Goal: Task Accomplishment & Management: Manage account settings

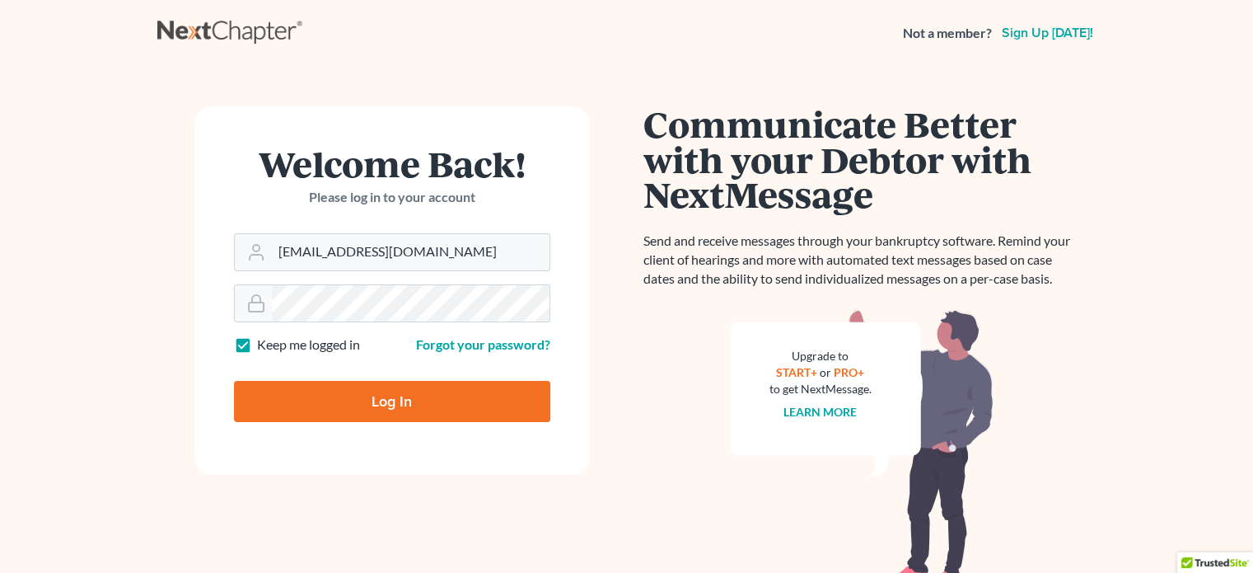
click at [387, 405] on input "Log In" at bounding box center [392, 401] width 316 height 41
type input "Thinking..."
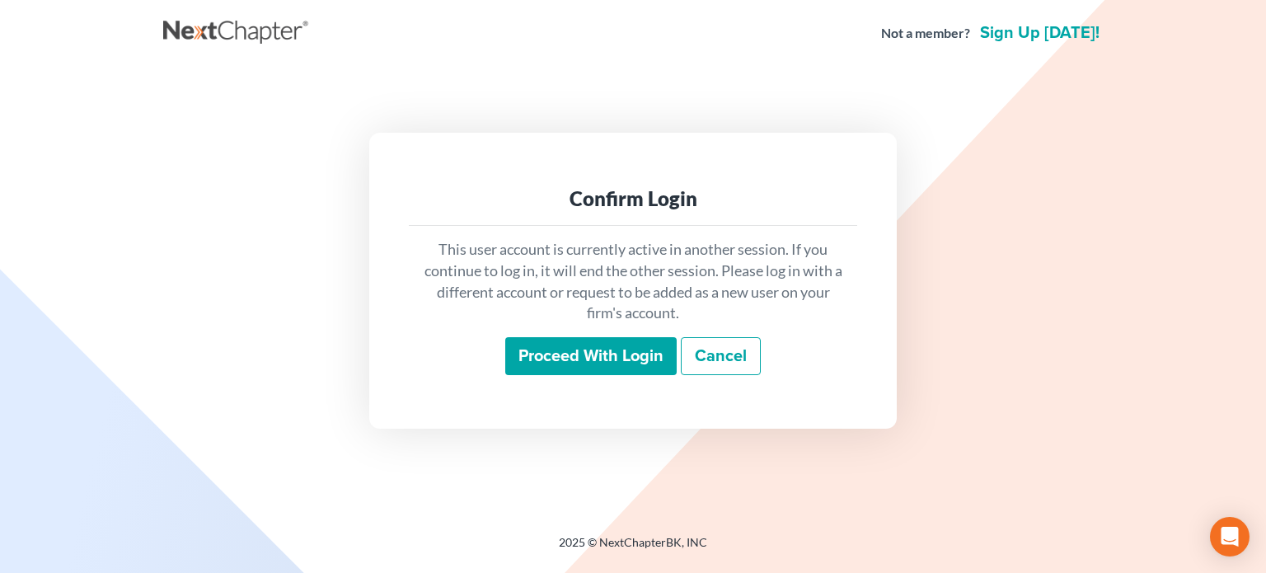
click at [602, 335] on div "This user account is currently active in another session. If you continue to lo…" at bounding box center [633, 307] width 448 height 162
click at [593, 358] on input "Proceed with login" at bounding box center [590, 356] width 171 height 38
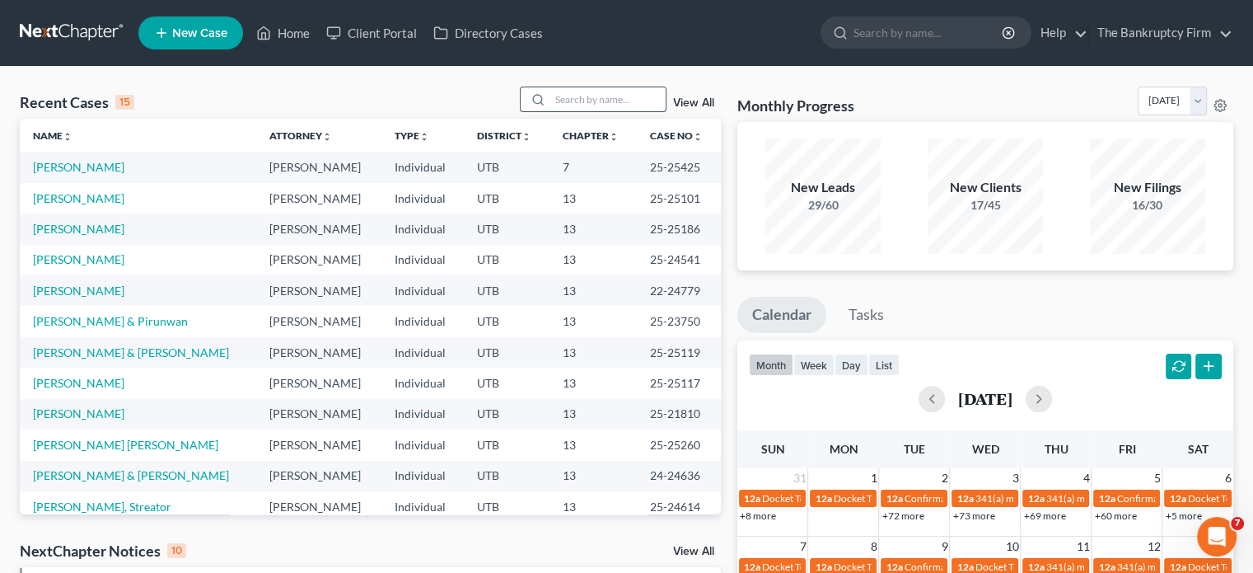
click at [584, 103] on input "search" at bounding box center [607, 99] width 115 height 24
type input "[PERSON_NAME]"
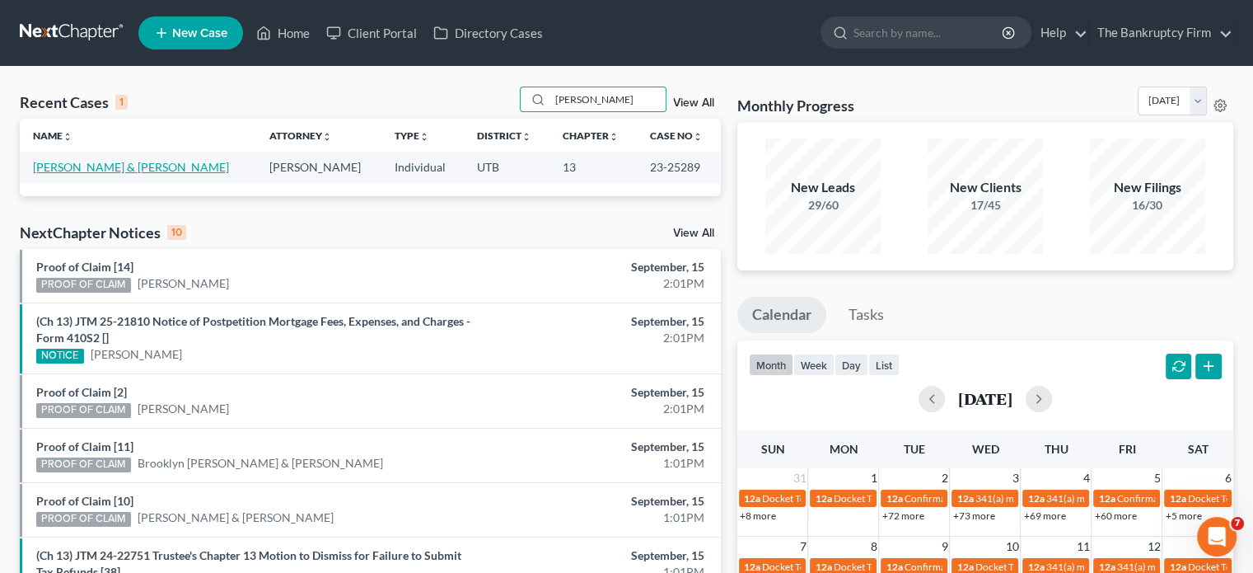
click at [105, 171] on link "[PERSON_NAME] & [PERSON_NAME]" at bounding box center [131, 167] width 196 height 14
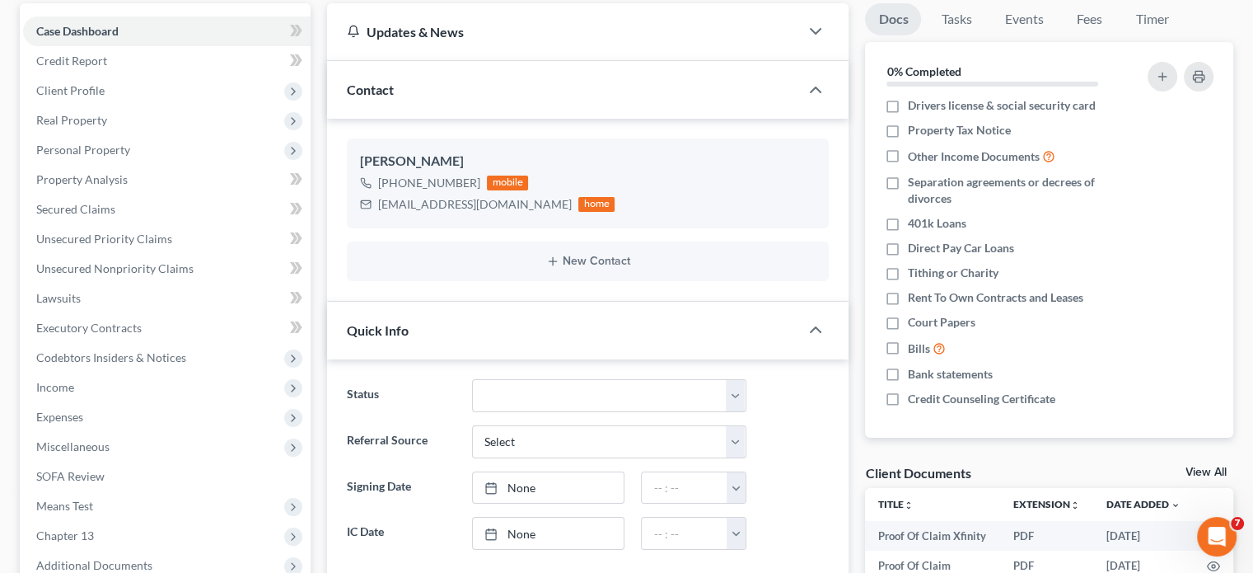
scroll to position [165, 0]
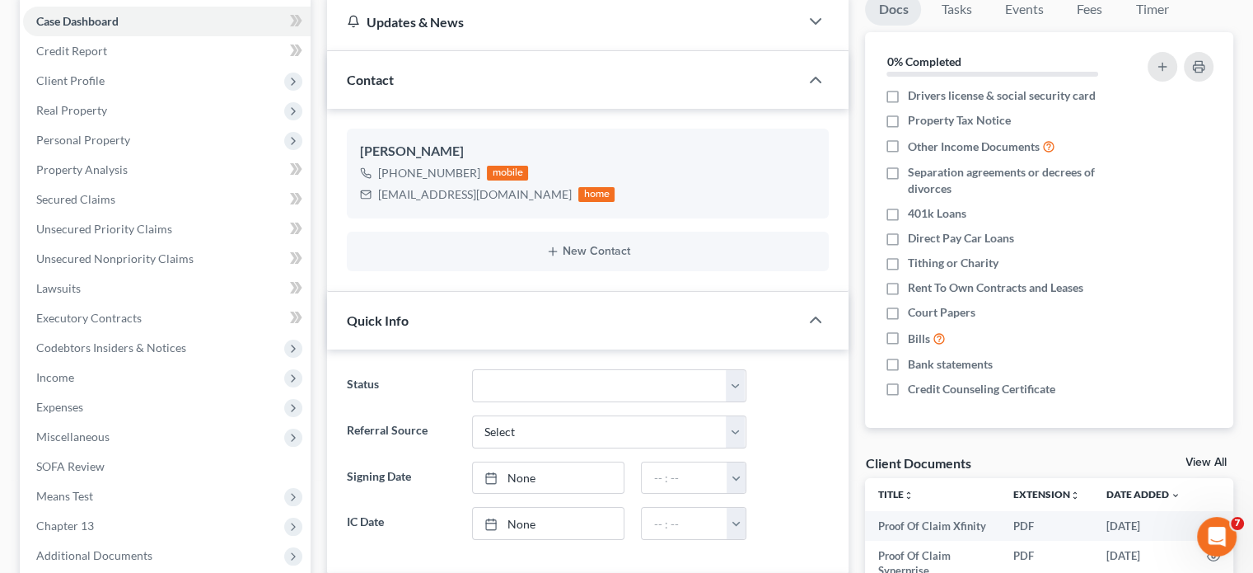
click at [1203, 468] on div "View All" at bounding box center [1210, 464] width 48 height 15
click at [1205, 467] on link "View All" at bounding box center [1206, 463] width 41 height 12
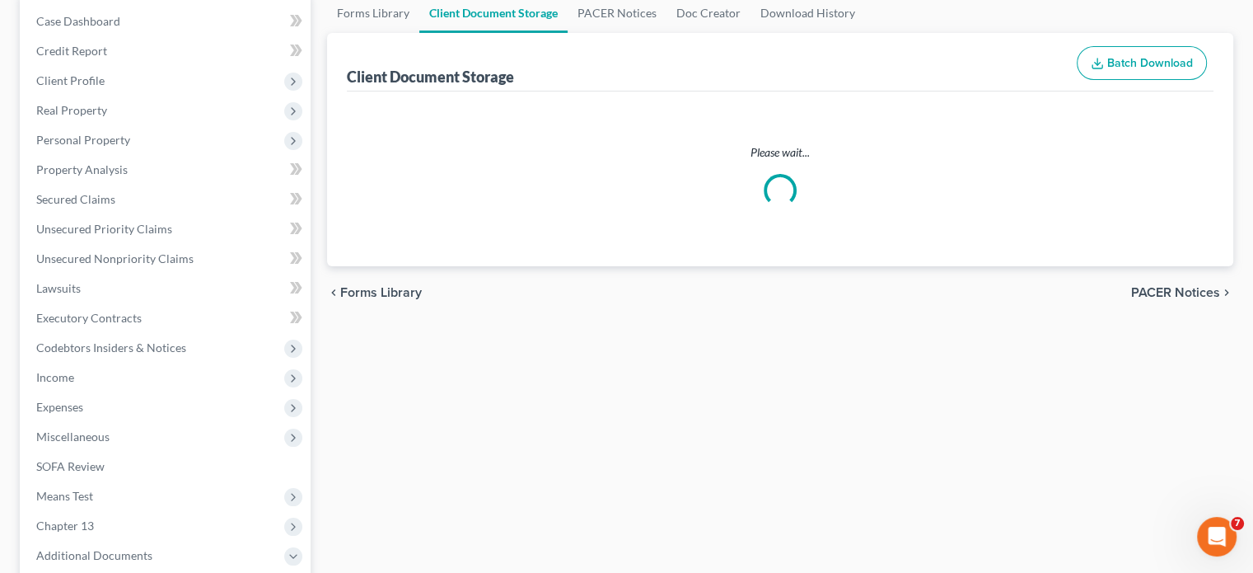
scroll to position [30, 0]
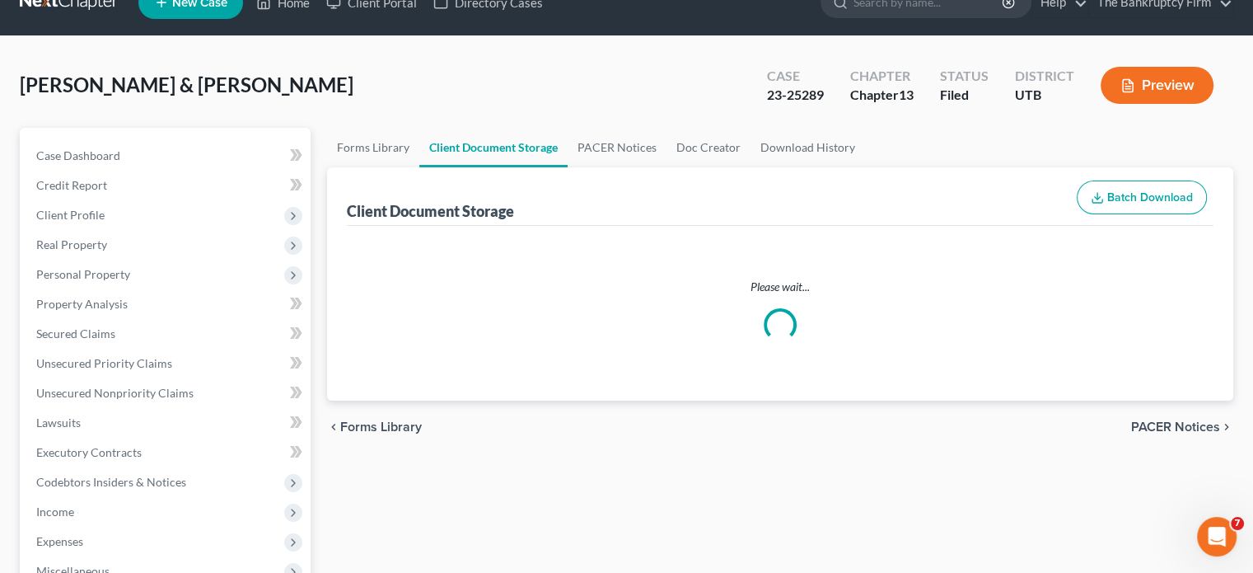
select select "30"
select select "26"
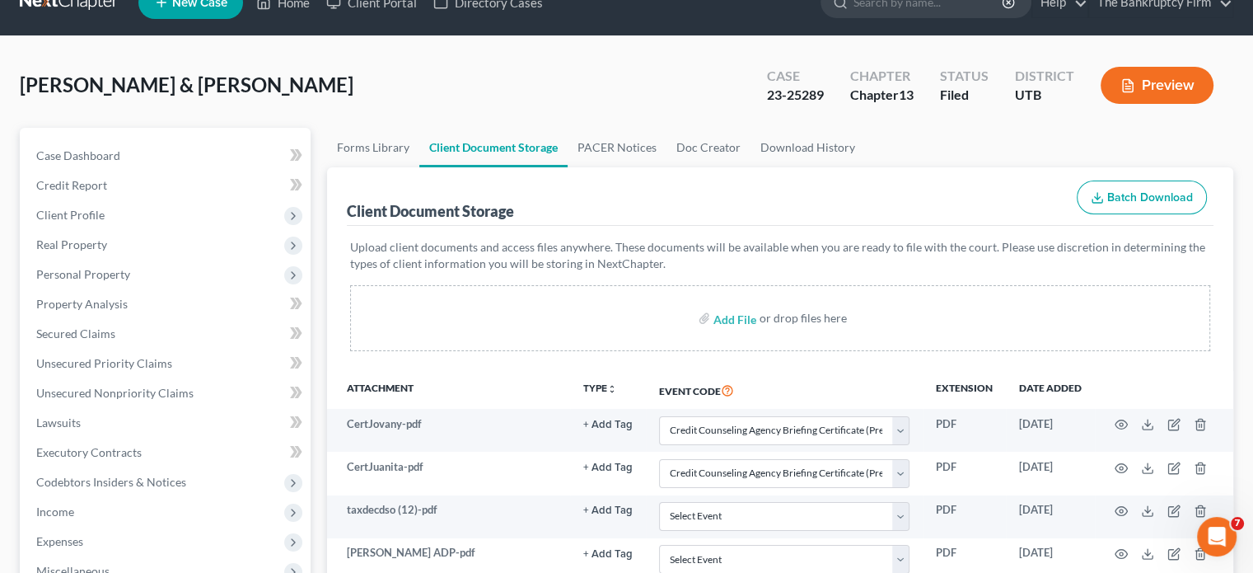
scroll to position [0, 0]
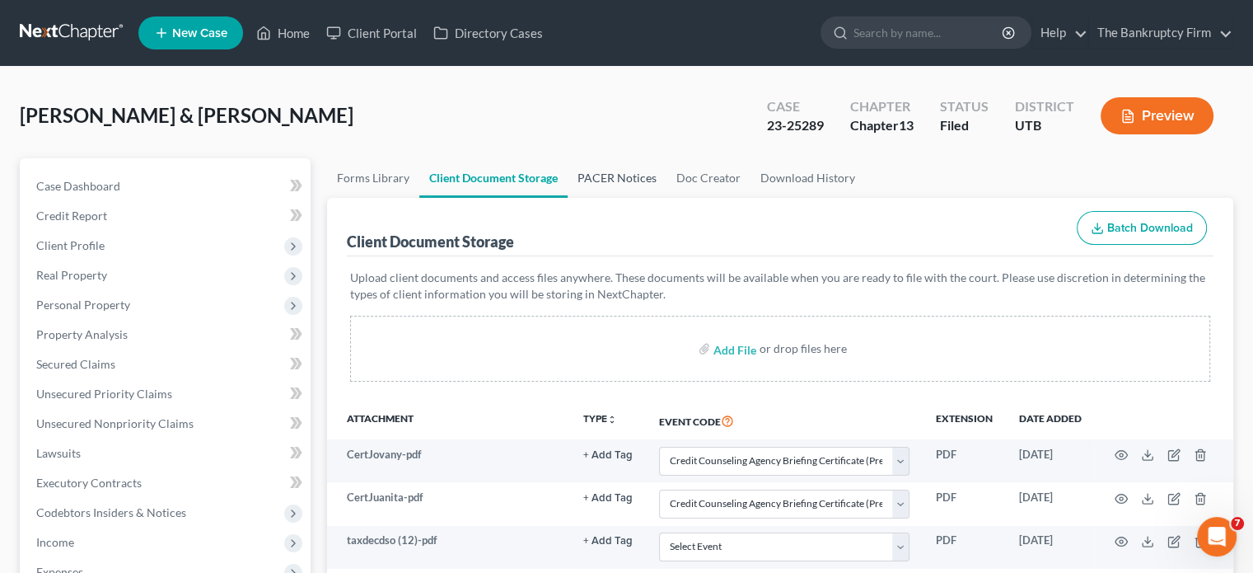
click at [619, 173] on link "PACER Notices" at bounding box center [617, 178] width 99 height 40
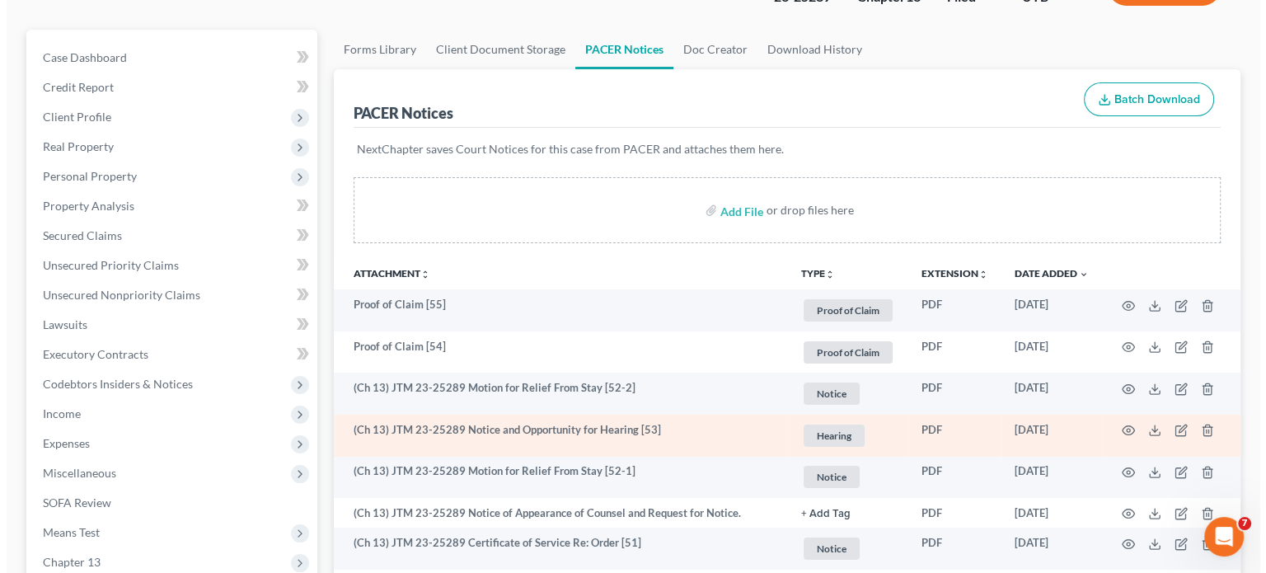
scroll to position [247, 0]
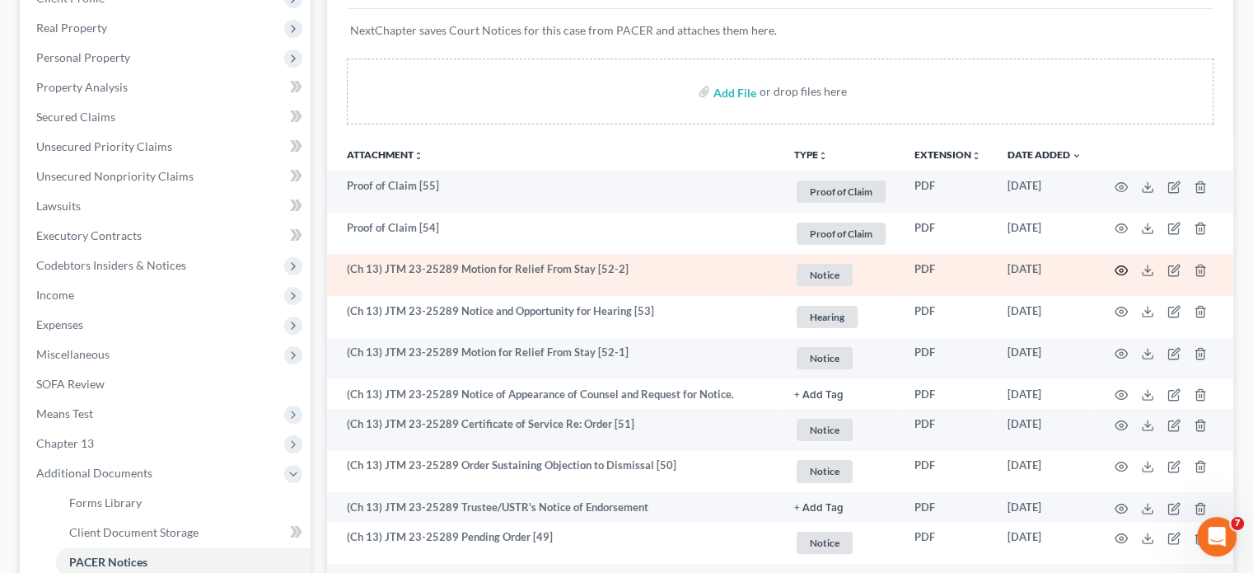
click at [1122, 276] on td at bounding box center [1164, 275] width 138 height 42
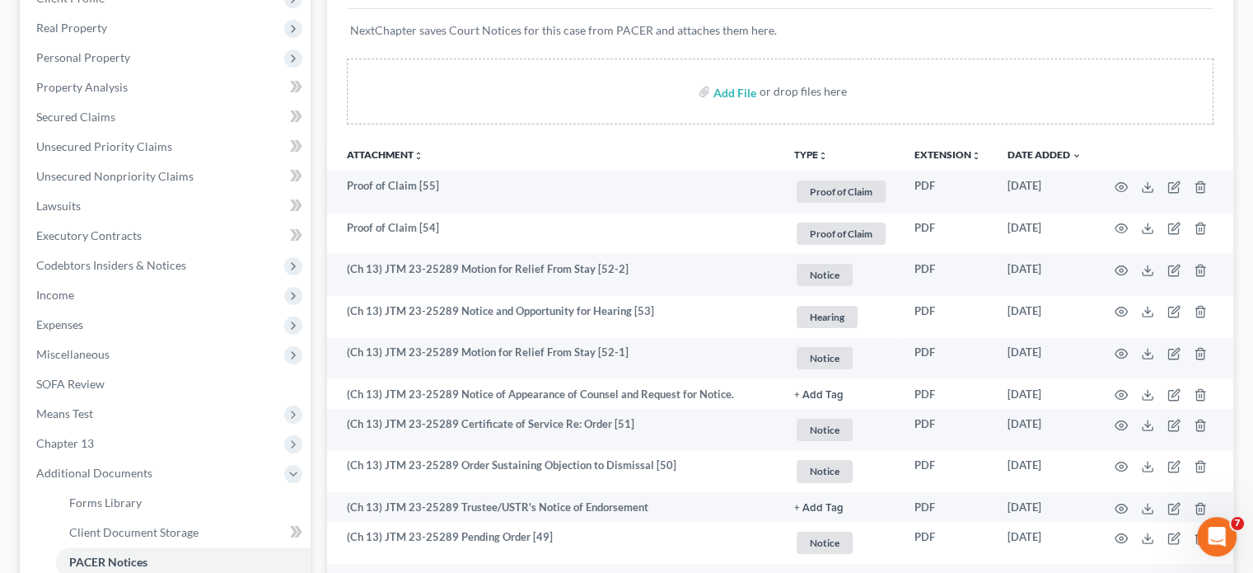
drag, startPoint x: 941, startPoint y: 273, endPoint x: 1004, endPoint y: 91, distance: 191.8
click at [1004, 91] on div "Add File or drop files here" at bounding box center [780, 92] width 867 height 66
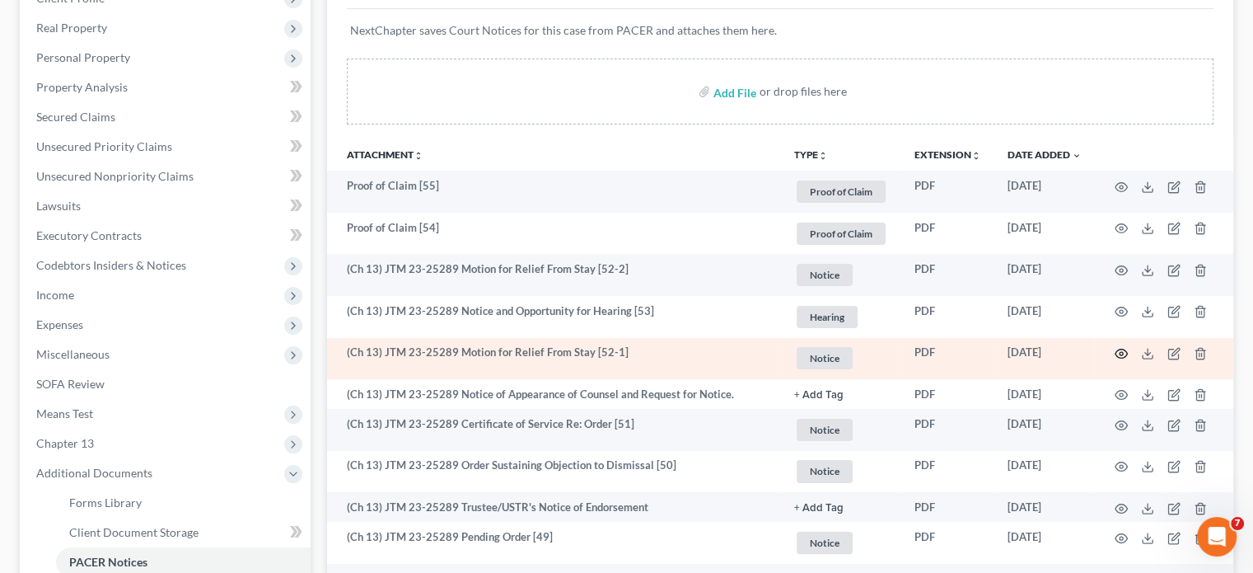
click at [1124, 357] on icon "button" at bounding box center [1121, 353] width 13 height 13
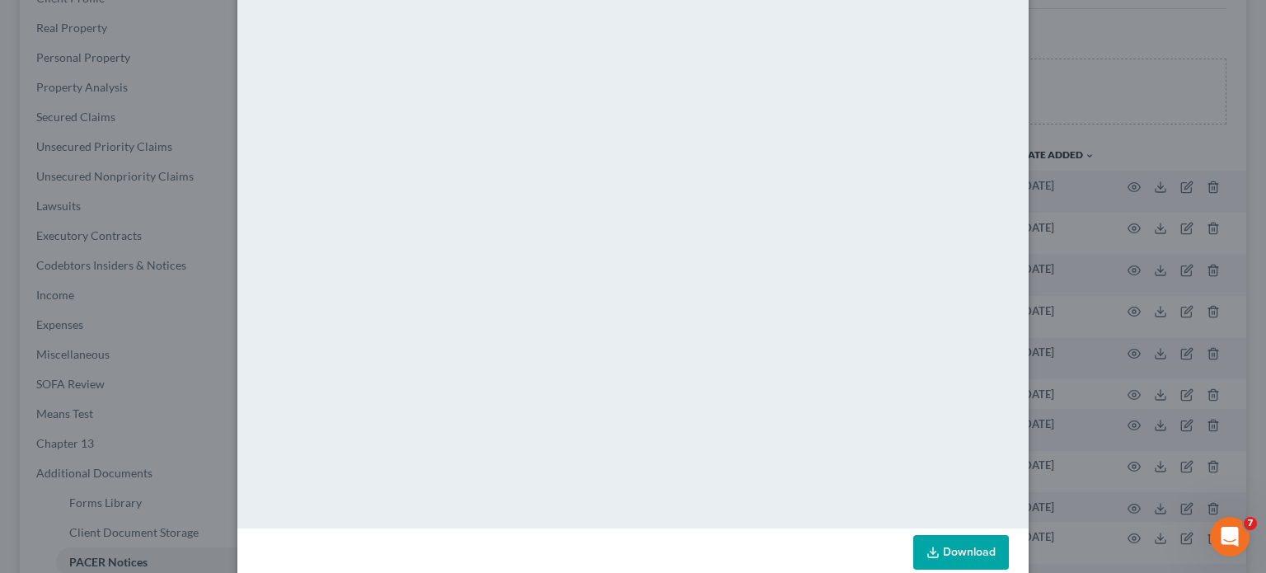
scroll to position [116, 0]
